Goal: Transaction & Acquisition: Obtain resource

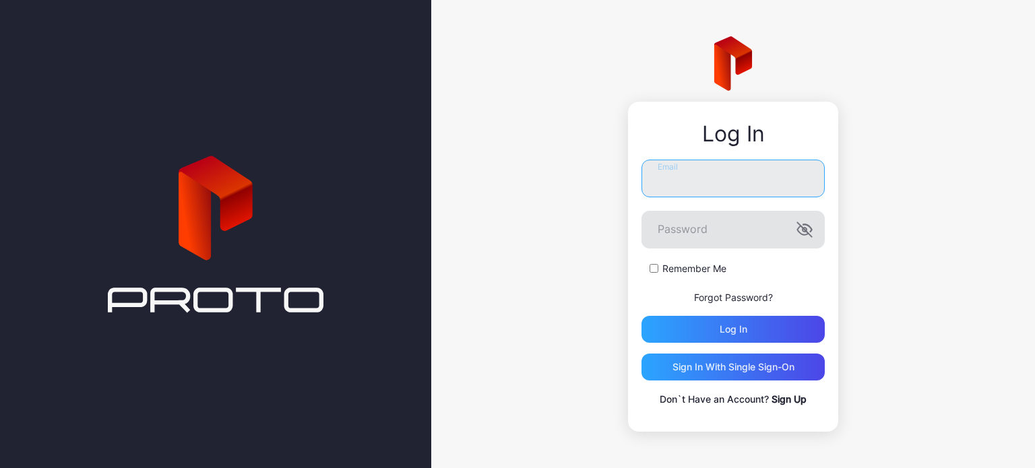
type input "**********"
click at [806, 228] on icon "button" at bounding box center [804, 230] width 16 height 16
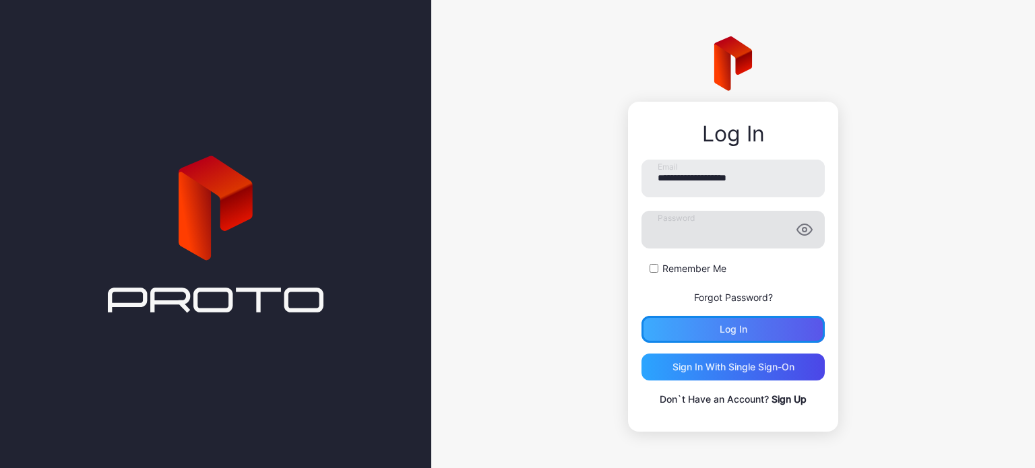
click at [703, 337] on div "Log in" at bounding box center [732, 329] width 183 height 27
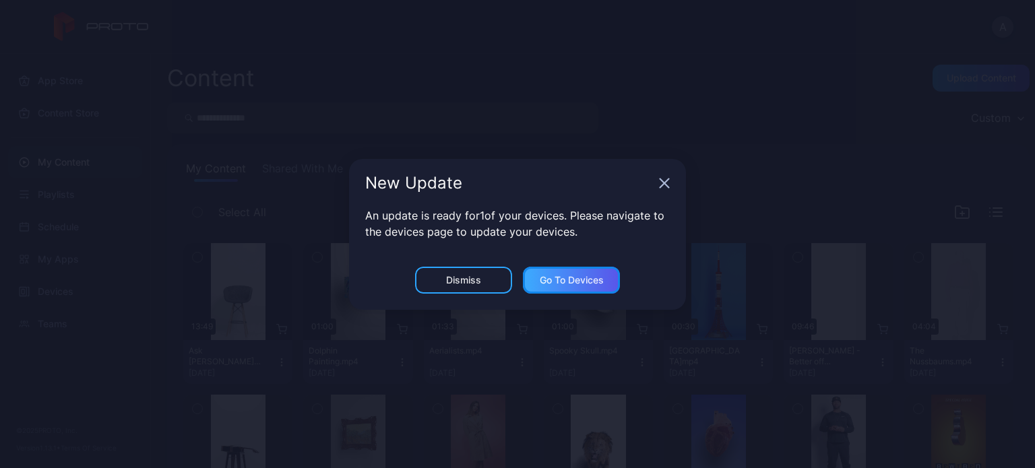
click at [575, 278] on div "Go to devices" at bounding box center [572, 280] width 64 height 11
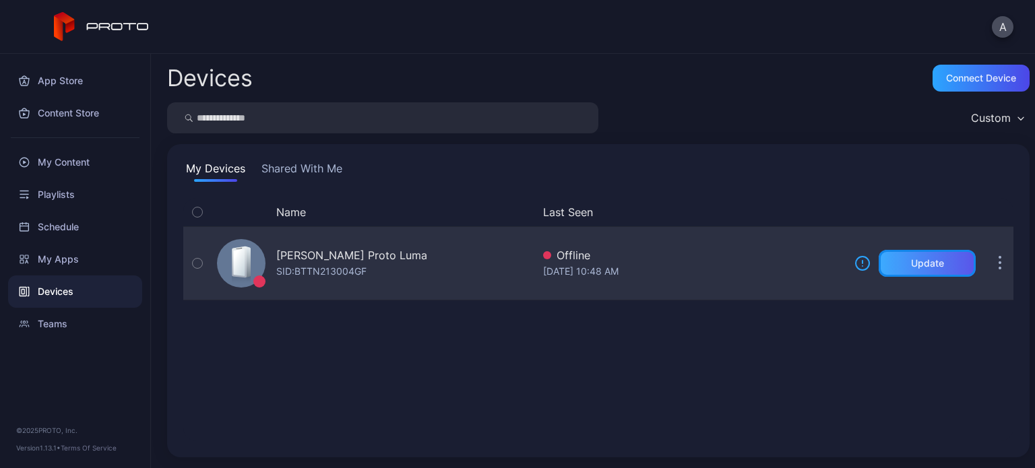
click at [895, 256] on div "Update" at bounding box center [926, 263] width 97 height 27
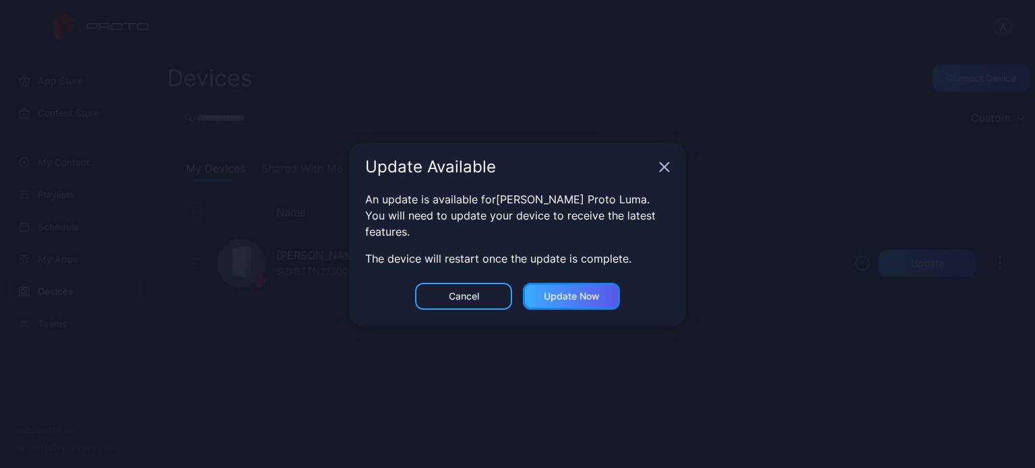
click at [571, 298] on div "Update now" at bounding box center [572, 296] width 56 height 11
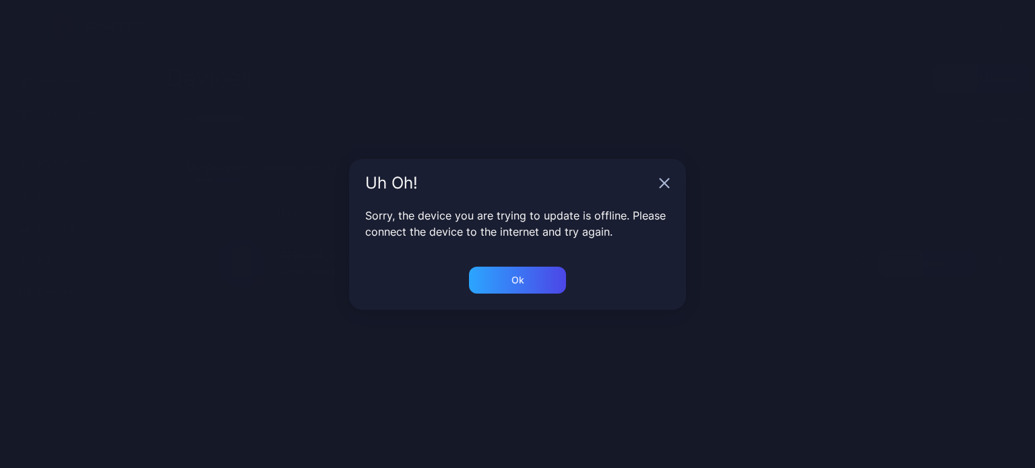
click at [662, 181] on icon "button" at bounding box center [664, 183] width 9 height 9
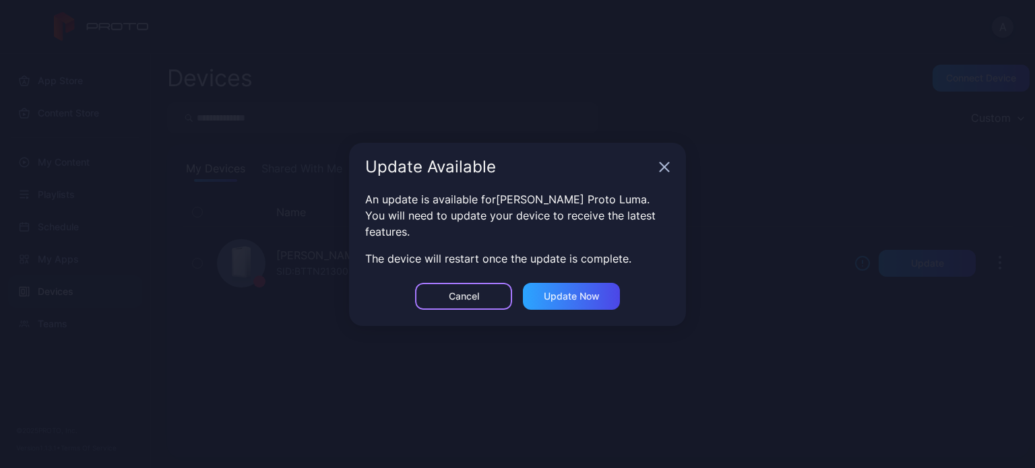
click at [470, 294] on div "Cancel" at bounding box center [464, 296] width 30 height 11
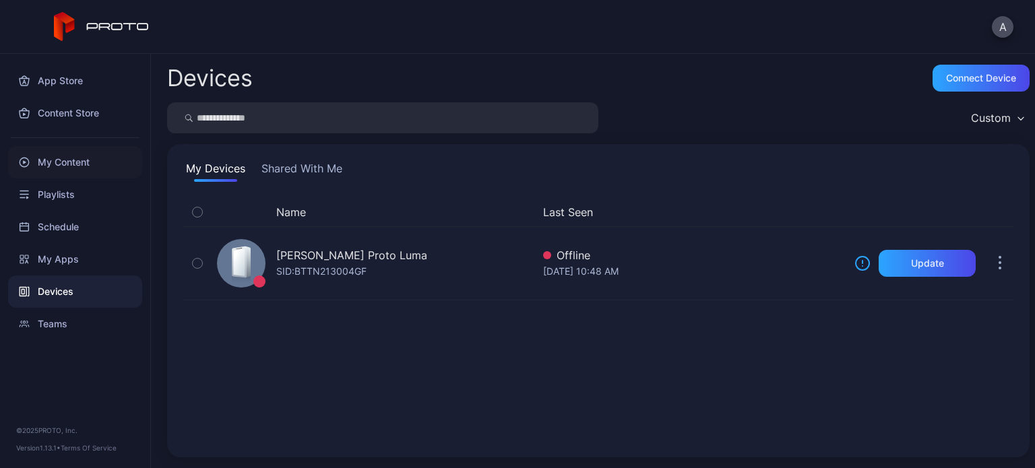
click at [67, 160] on div "My Content" at bounding box center [75, 162] width 134 height 32
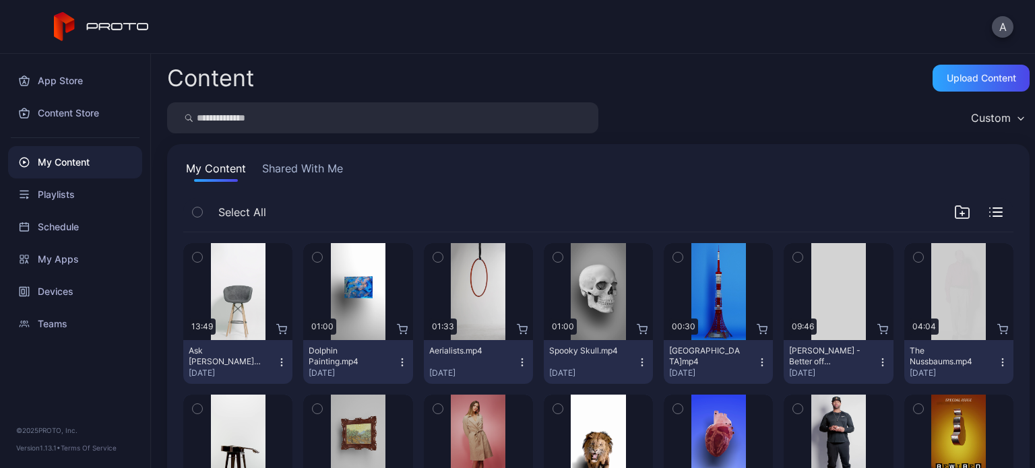
click at [269, 110] on input "search" at bounding box center [382, 117] width 431 height 31
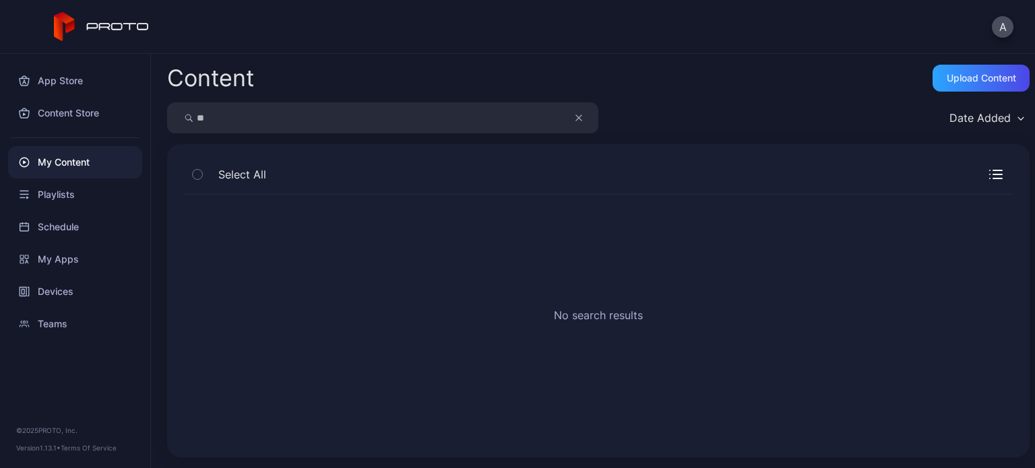
type input "*"
click at [70, 193] on div "Playlists" at bounding box center [75, 195] width 134 height 32
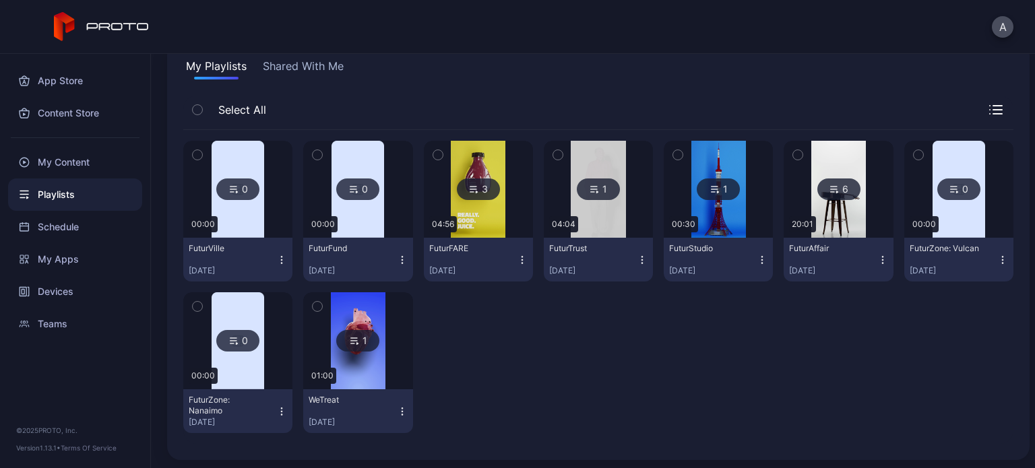
scroll to position [105, 0]
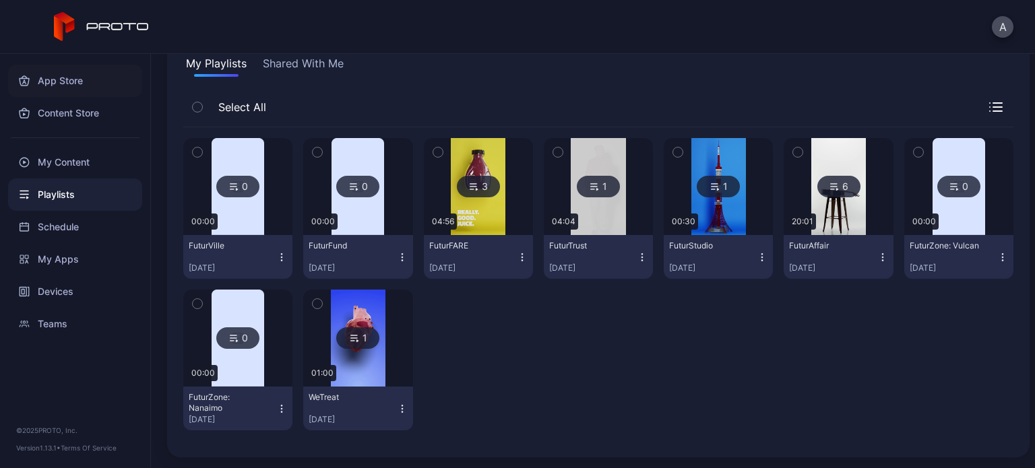
click at [65, 83] on div "App Store" at bounding box center [75, 81] width 134 height 32
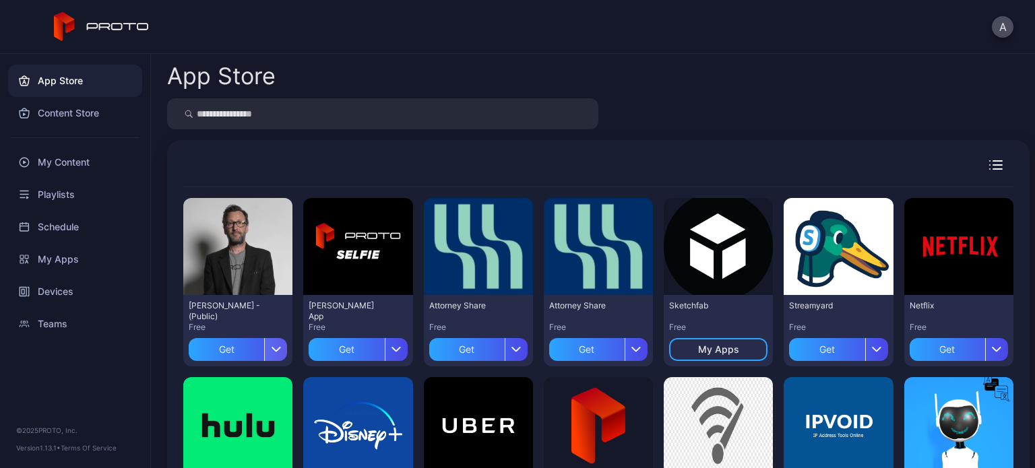
click at [276, 347] on icon "button" at bounding box center [276, 349] width 10 height 5
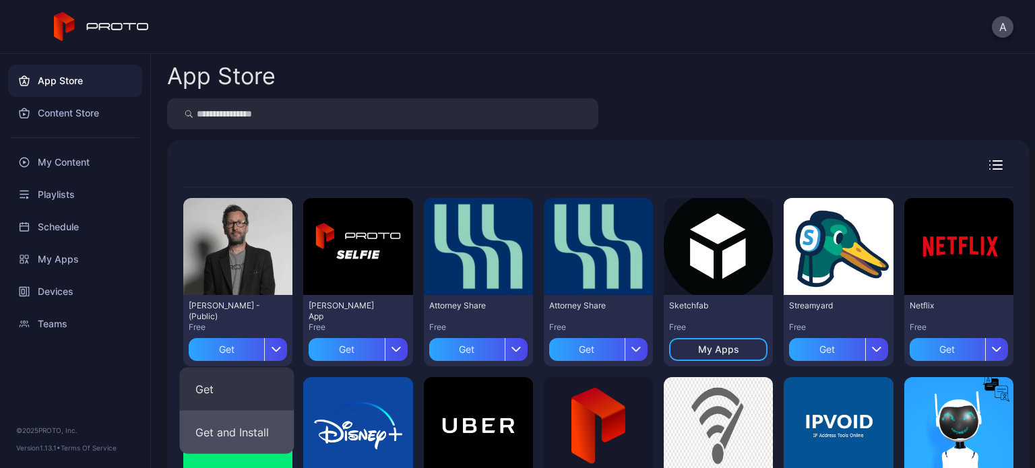
click at [247, 432] on button "Get and Install" at bounding box center [236, 432] width 115 height 43
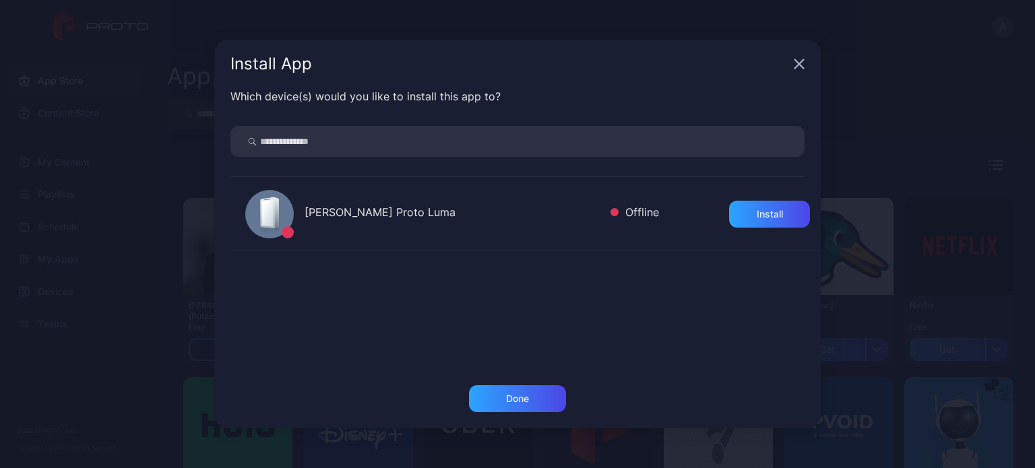
click at [798, 64] on icon "button" at bounding box center [799, 64] width 9 height 9
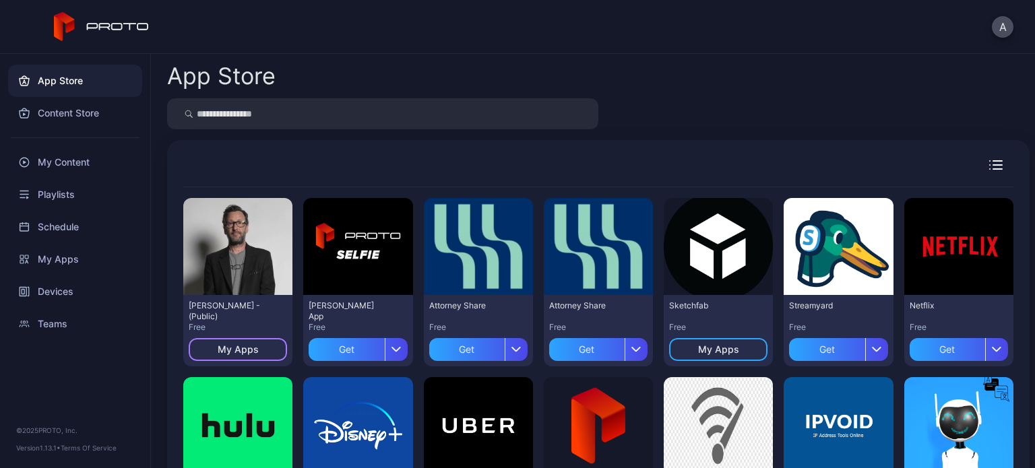
click at [251, 341] on div "My Apps" at bounding box center [238, 349] width 98 height 23
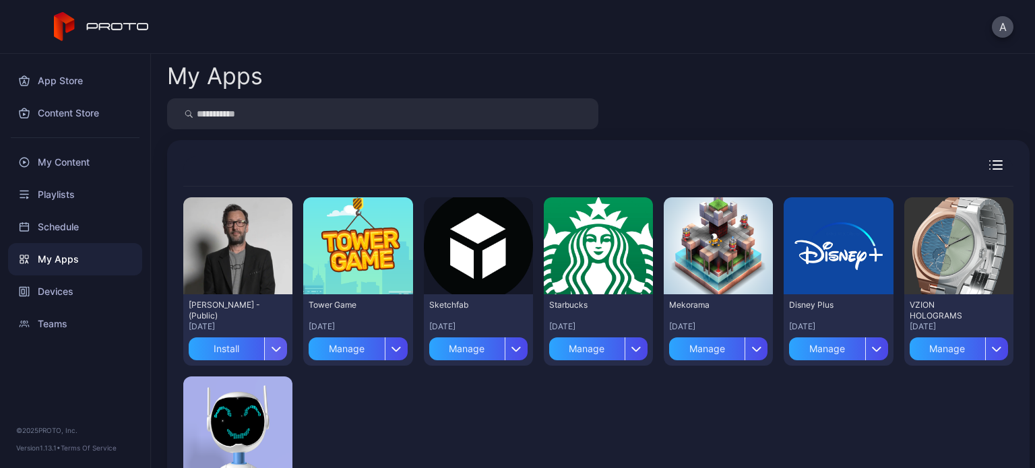
click at [274, 350] on icon "button" at bounding box center [276, 348] width 10 height 5
click at [359, 403] on div "Preview David N Persona - (Public) Sep 10, 2025 Install Preview Tower Game Apr …" at bounding box center [598, 371] width 830 height 369
click at [333, 121] on input "search" at bounding box center [382, 113] width 431 height 31
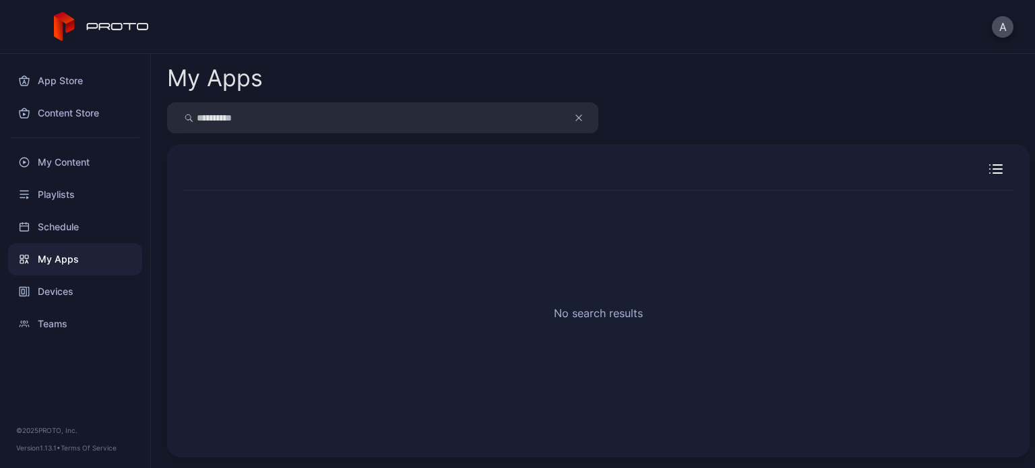
click at [310, 118] on input "**********" at bounding box center [382, 117] width 431 height 31
type input "*"
type input "****"
click at [84, 77] on div "App Store" at bounding box center [75, 81] width 134 height 32
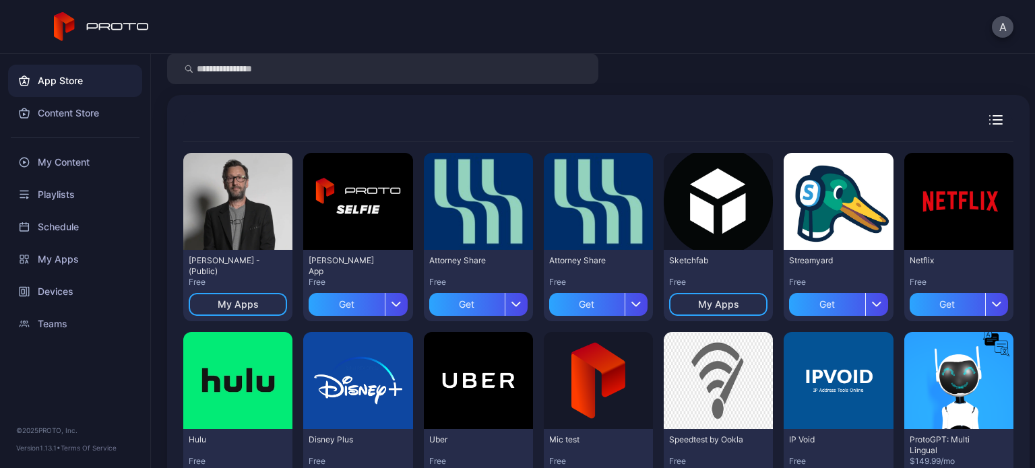
scroll to position [46, 0]
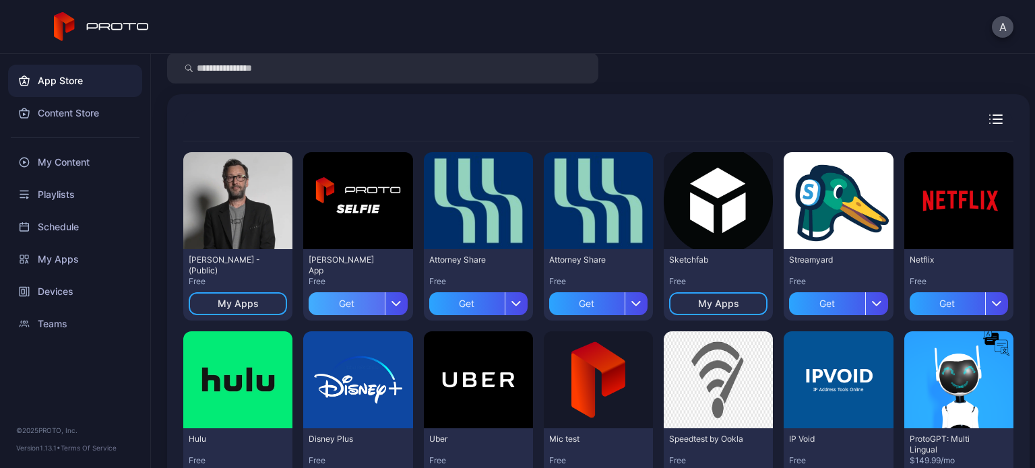
click at [351, 300] on div "Get" at bounding box center [346, 303] width 75 height 23
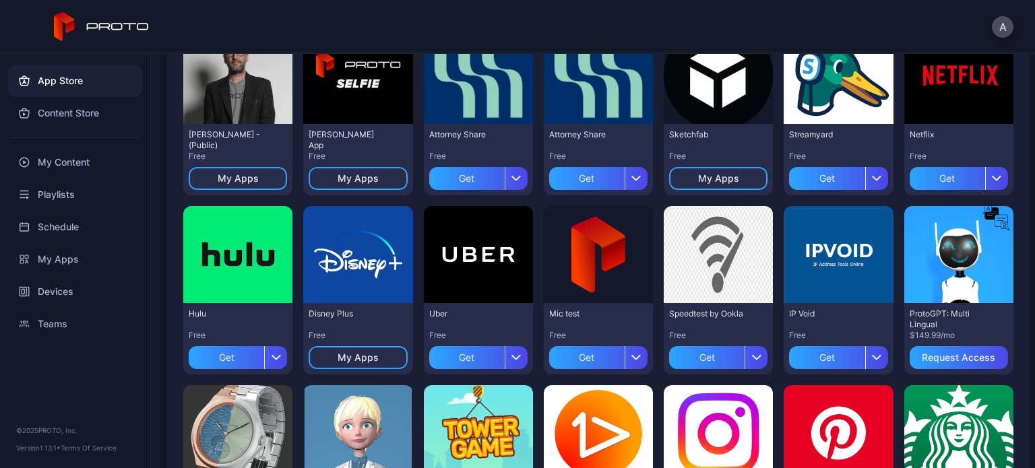
scroll to position [172, 0]
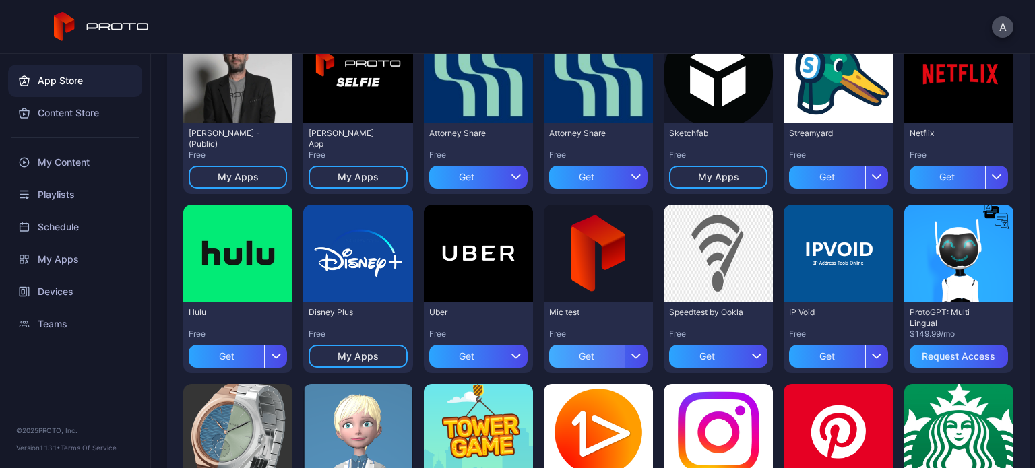
click at [562, 360] on div "Get" at bounding box center [586, 356] width 75 height 23
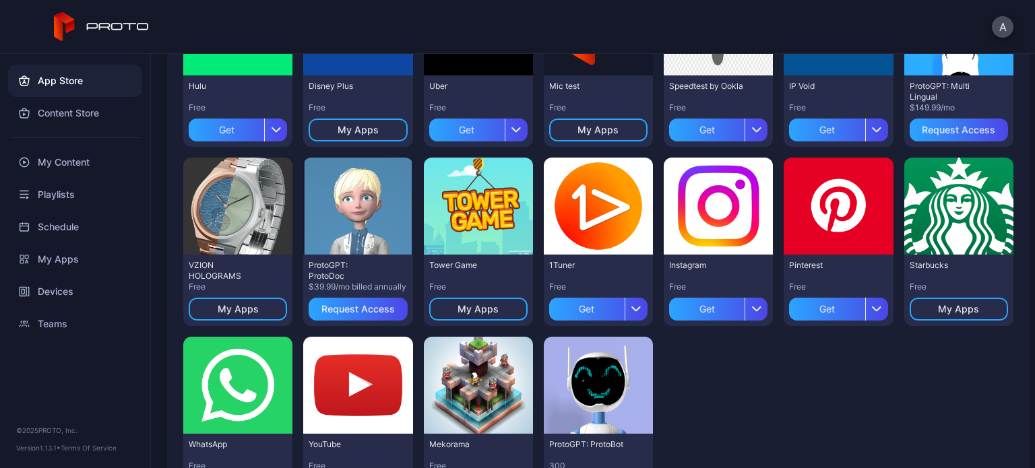
scroll to position [474, 0]
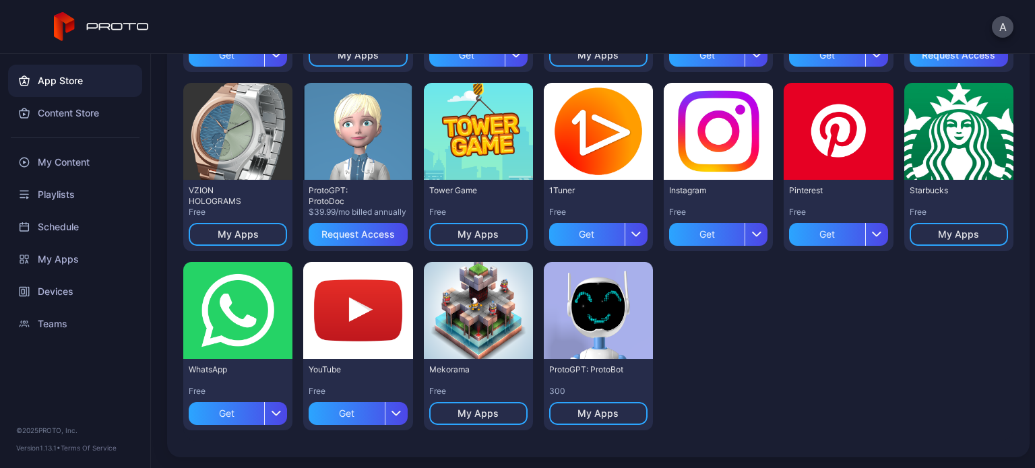
click at [744, 358] on div "Preview David N Persona - (Public) Free My Apps Preview David Selfie App Free M…" at bounding box center [598, 77] width 830 height 727
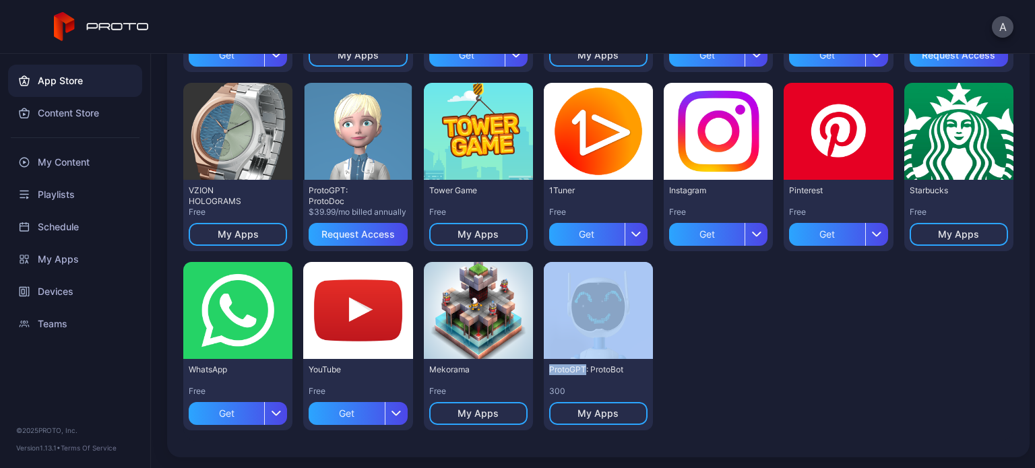
click at [744, 358] on div "Preview David N Persona - (Public) Free My Apps Preview David Selfie App Free M…" at bounding box center [598, 77] width 830 height 727
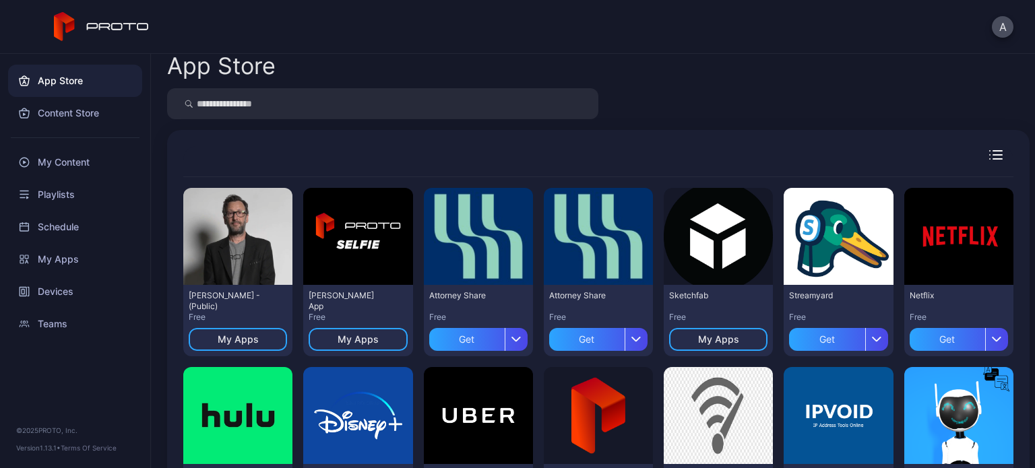
scroll to position [0, 0]
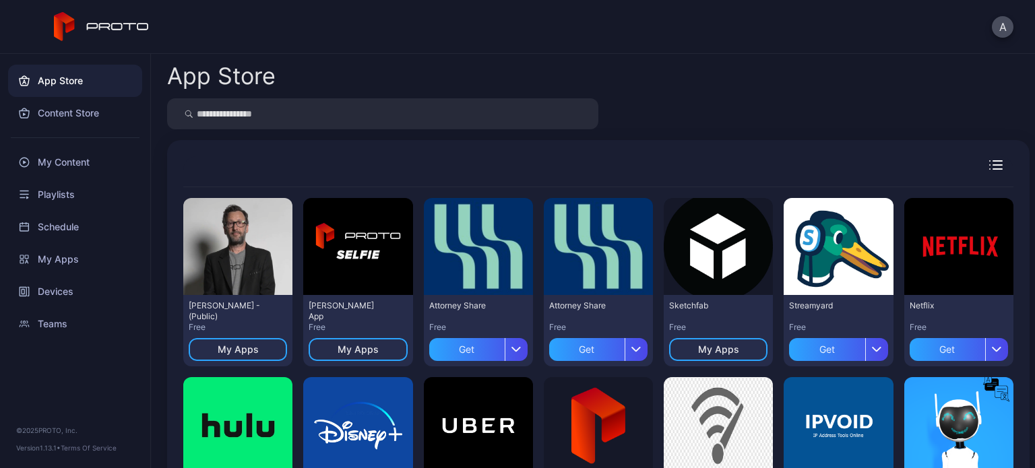
click at [432, 118] on input "search" at bounding box center [382, 113] width 431 height 31
type input "****"
click at [77, 160] on div "My Content" at bounding box center [75, 162] width 134 height 32
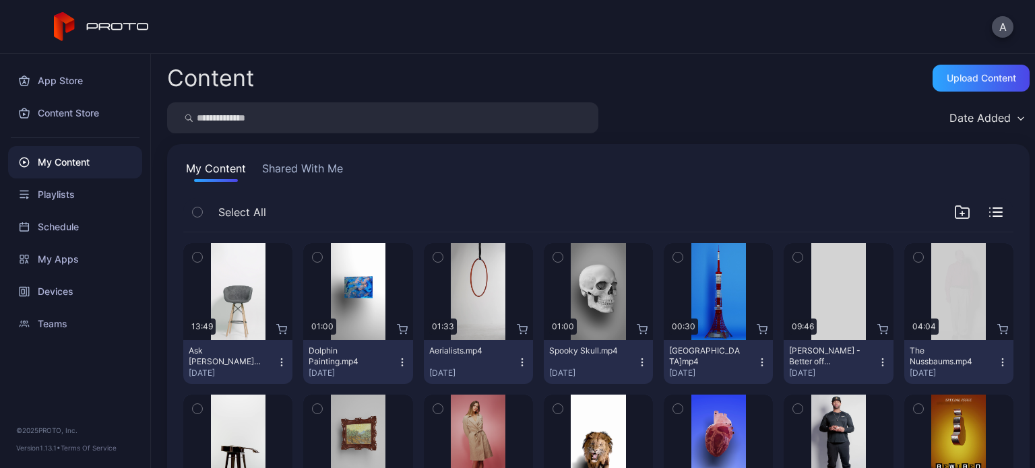
click at [278, 121] on input "search" at bounding box center [382, 117] width 431 height 31
type input "****"
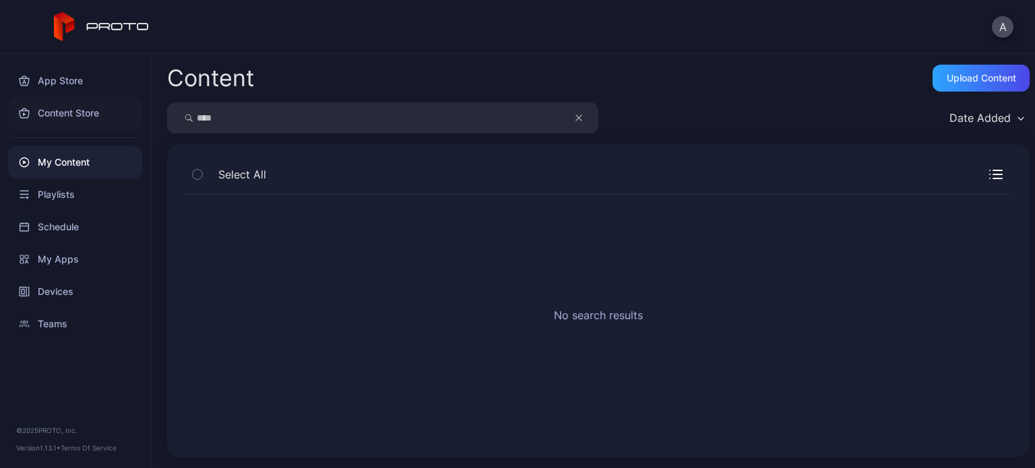
click at [67, 110] on div "Content Store" at bounding box center [75, 113] width 134 height 32
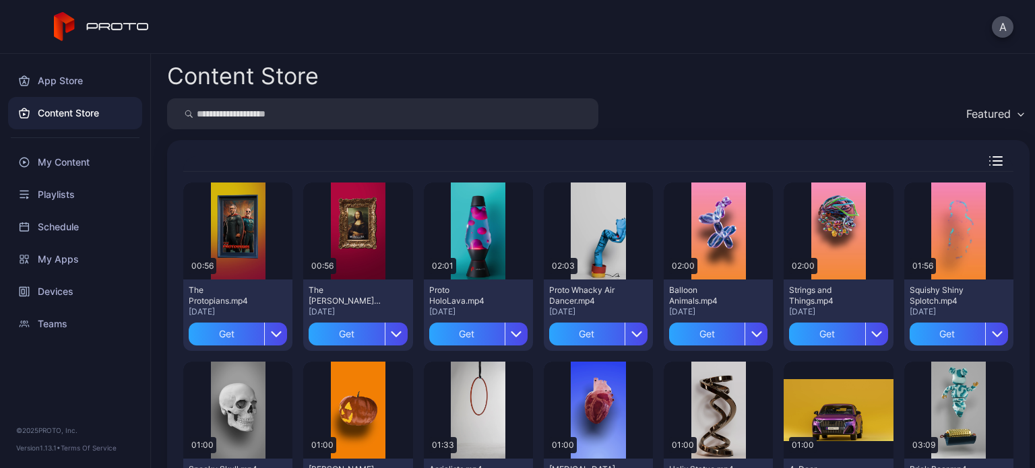
click at [283, 123] on input "search" at bounding box center [382, 113] width 431 height 31
type input "****"
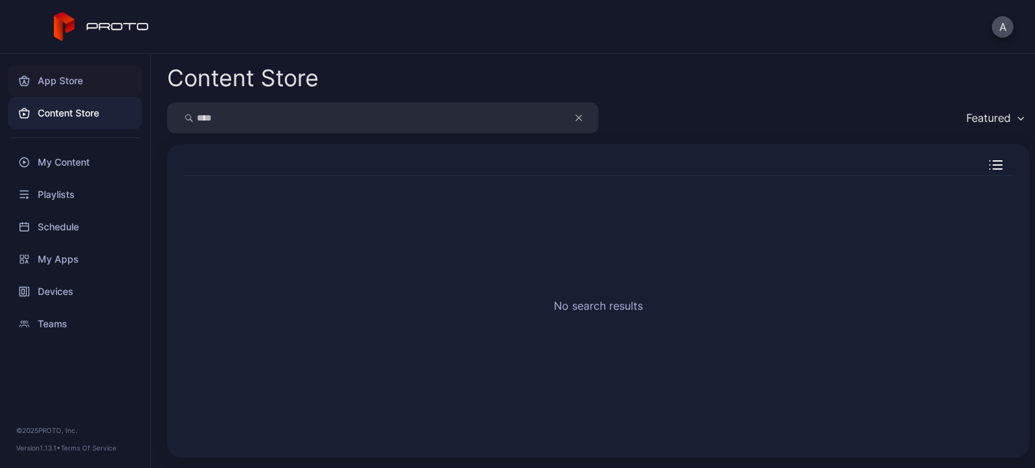
click at [57, 73] on div "App Store" at bounding box center [75, 81] width 134 height 32
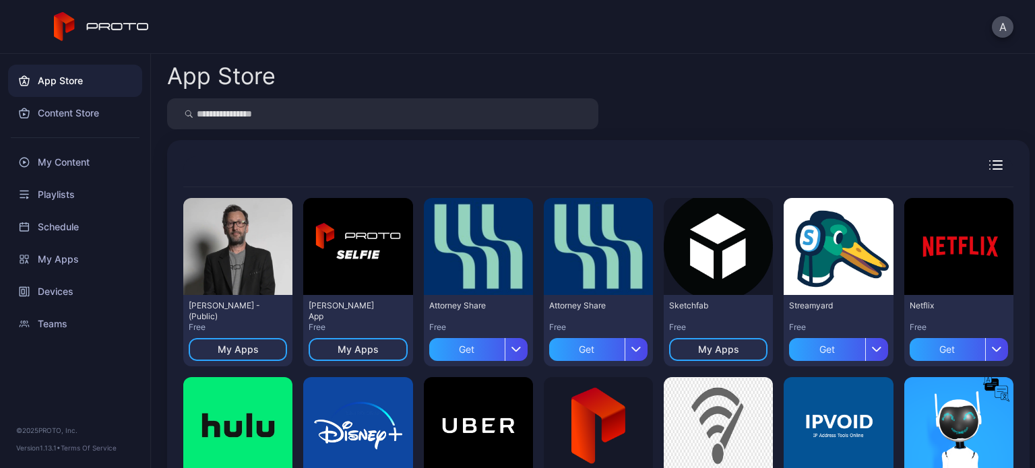
click at [253, 115] on input "search" at bounding box center [382, 113] width 431 height 31
type input "****"
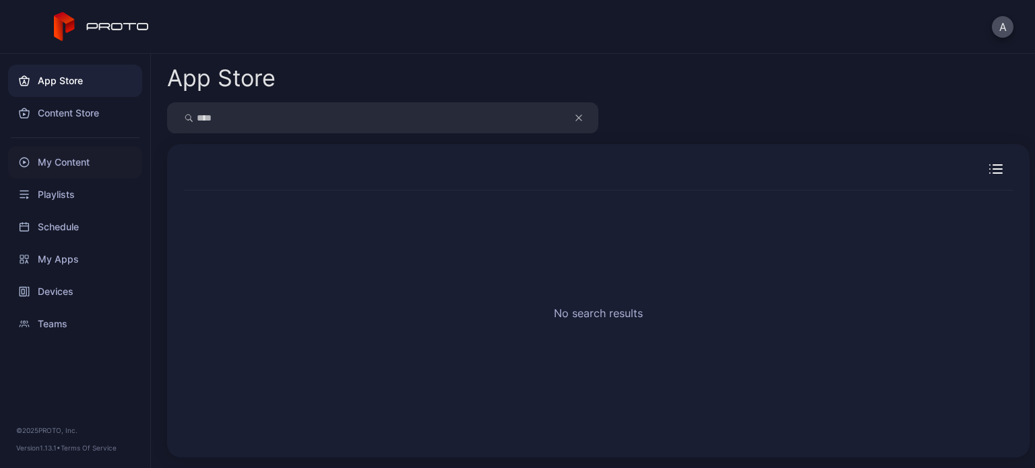
click at [84, 156] on div "My Content" at bounding box center [75, 162] width 134 height 32
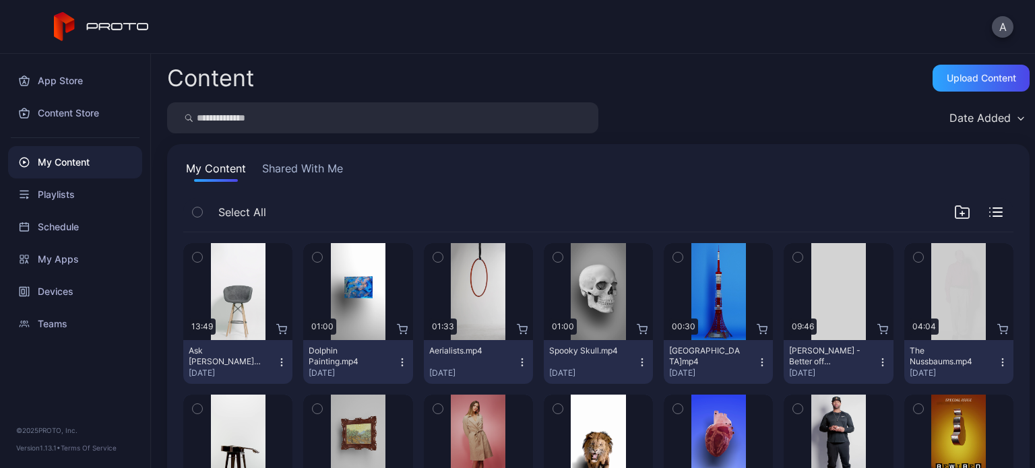
click at [285, 110] on input "search" at bounding box center [382, 117] width 431 height 31
type input "****"
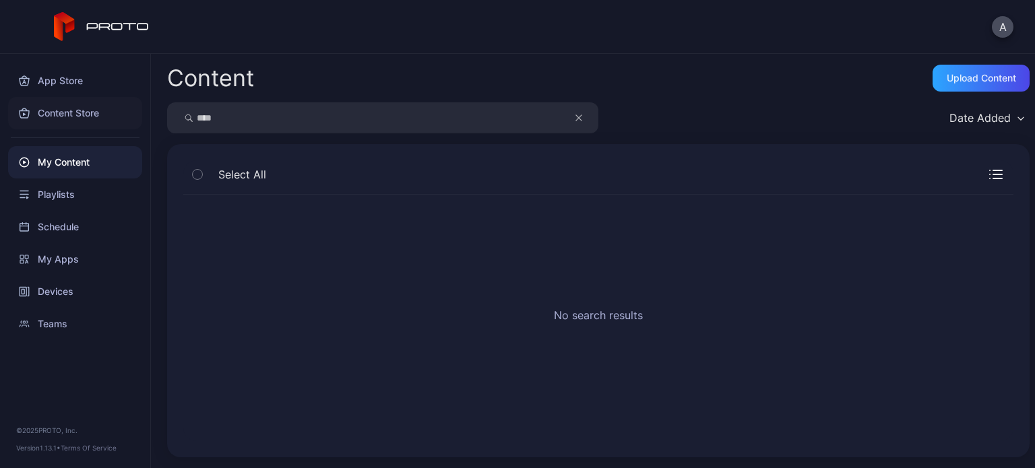
click at [97, 107] on div "Content Store" at bounding box center [75, 113] width 134 height 32
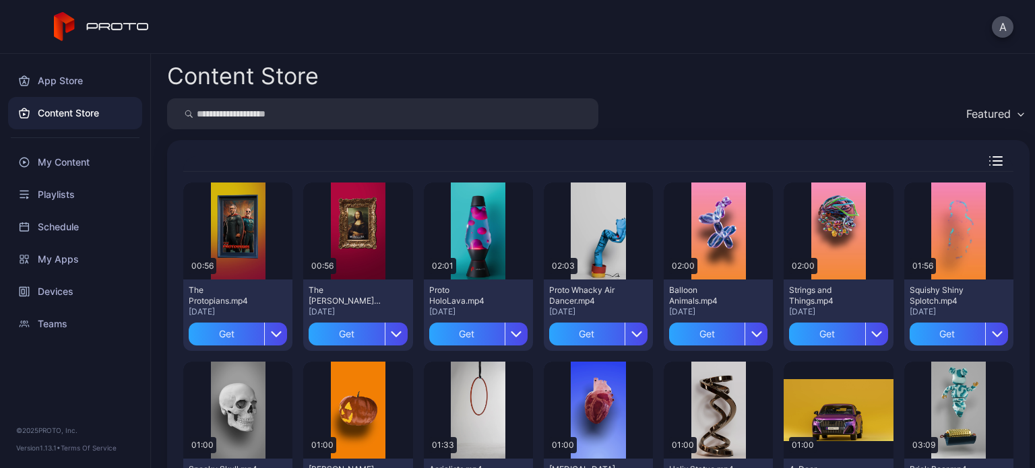
click at [245, 121] on input "search" at bounding box center [382, 113] width 431 height 31
type input "****"
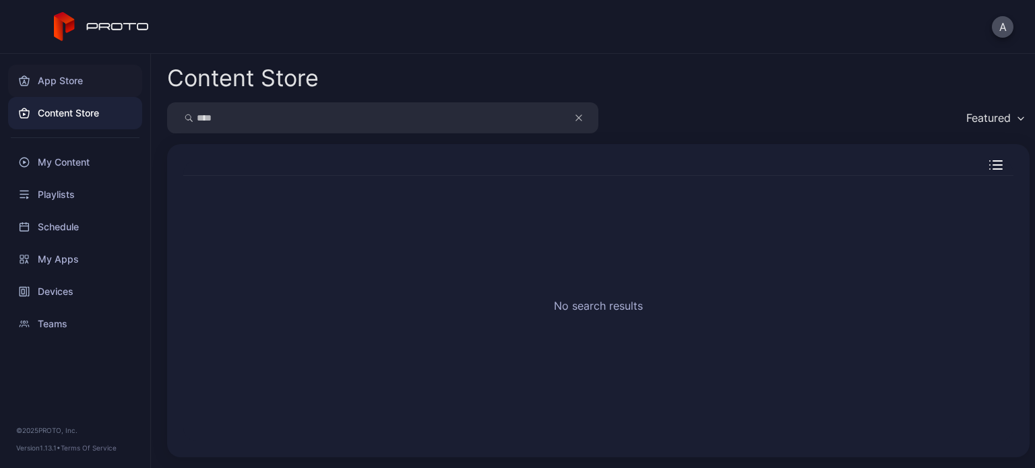
click at [80, 79] on div "App Store" at bounding box center [75, 81] width 134 height 32
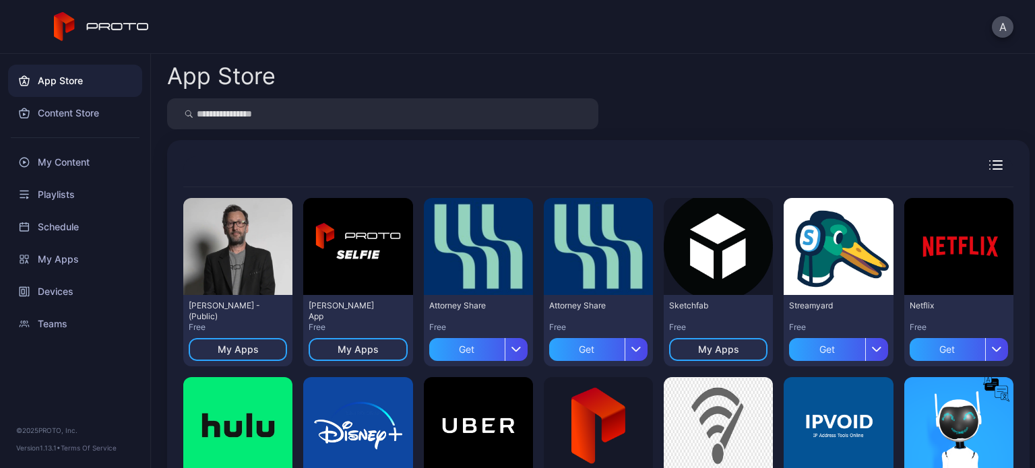
click at [231, 106] on input "search" at bounding box center [382, 113] width 431 height 31
type input "****"
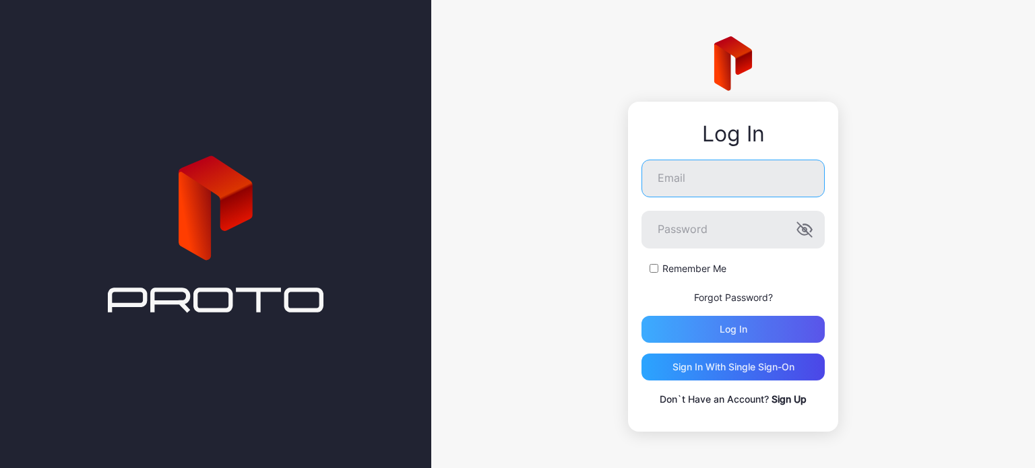
type input "**********"
click at [719, 329] on div "Log in" at bounding box center [733, 329] width 28 height 11
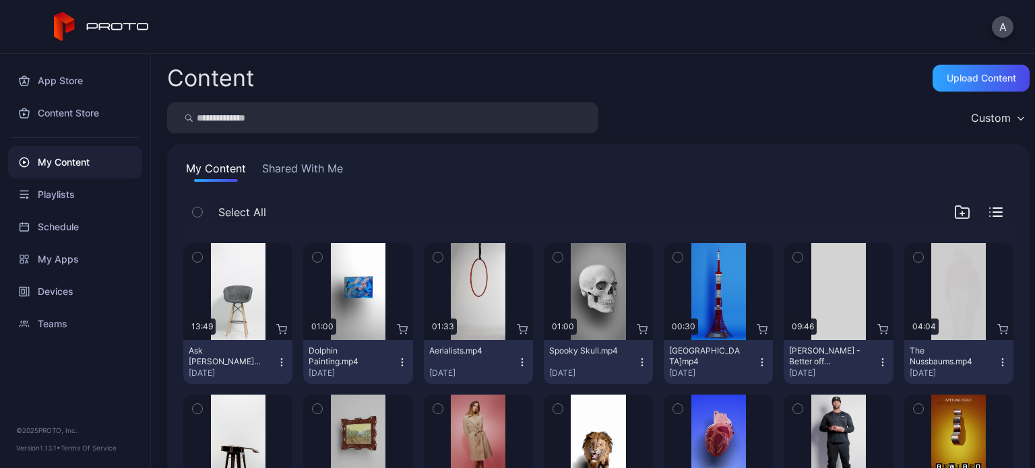
click at [321, 170] on button "Shared With Me" at bounding box center [302, 171] width 86 height 22
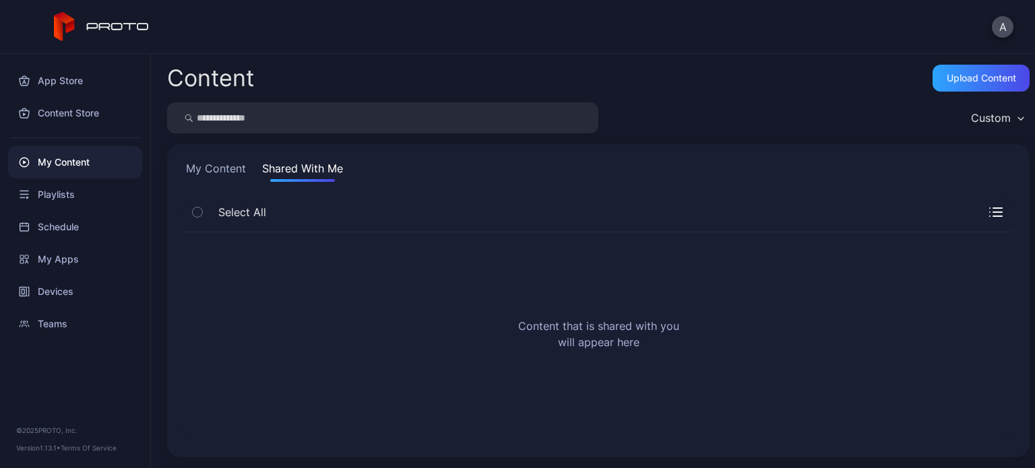
click at [228, 169] on button "My Content" at bounding box center [215, 171] width 65 height 22
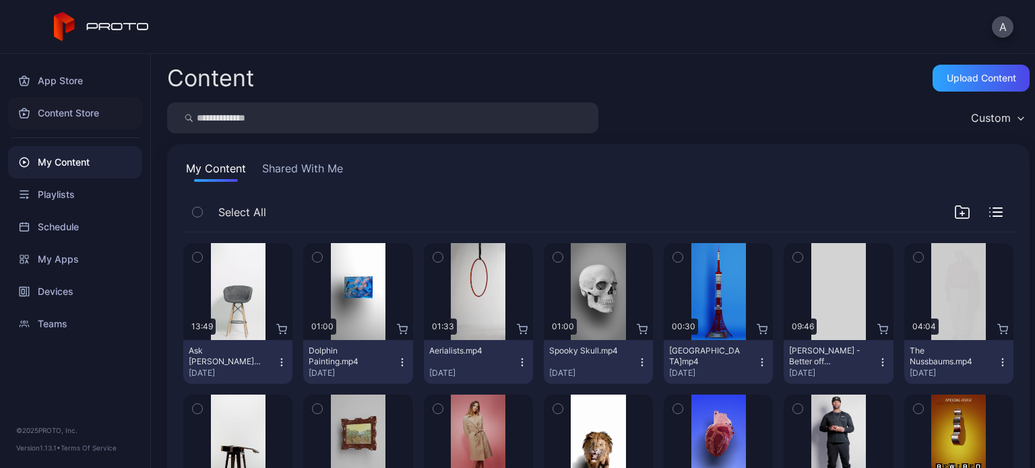
click at [88, 117] on div "Content Store" at bounding box center [75, 113] width 134 height 32
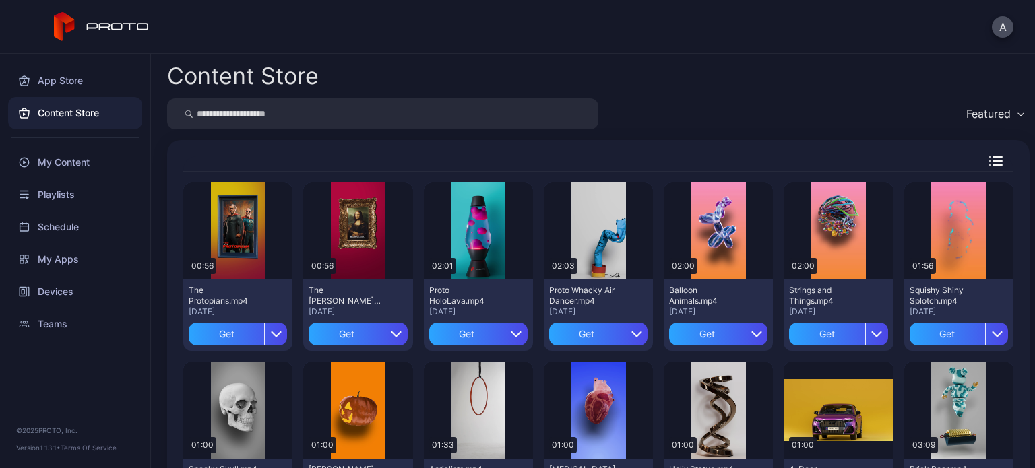
click at [970, 119] on div "Featured" at bounding box center [988, 113] width 44 height 13
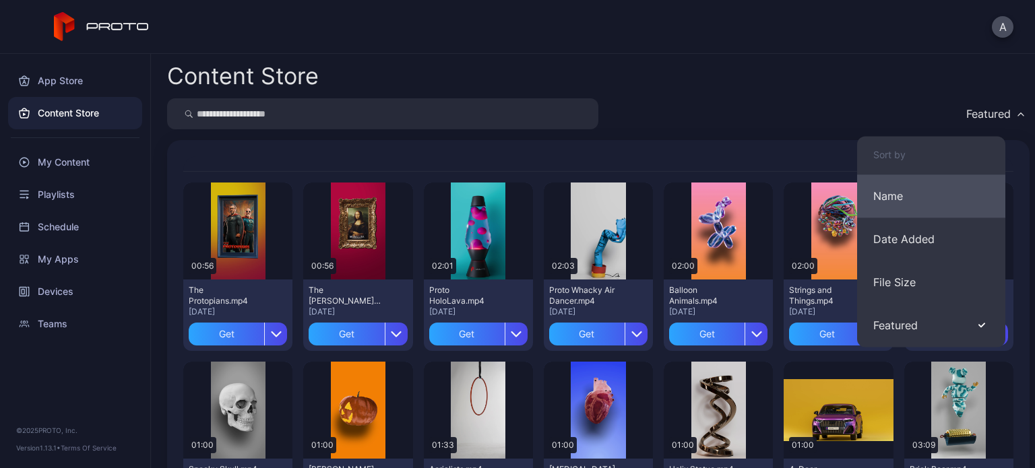
click at [897, 193] on button "Name" at bounding box center [931, 195] width 148 height 43
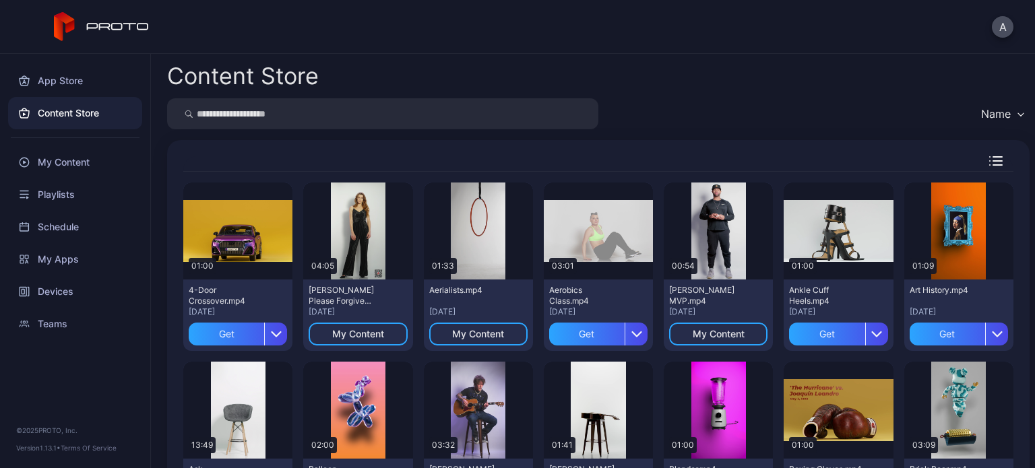
click at [488, 112] on input "search" at bounding box center [382, 113] width 431 height 31
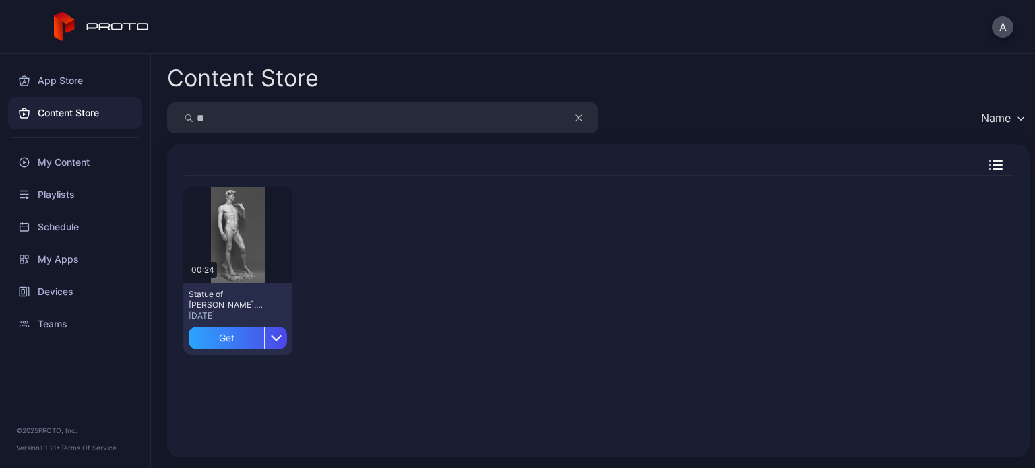
type input "*"
